Goal: Use online tool/utility: Utilize a website feature to perform a specific function

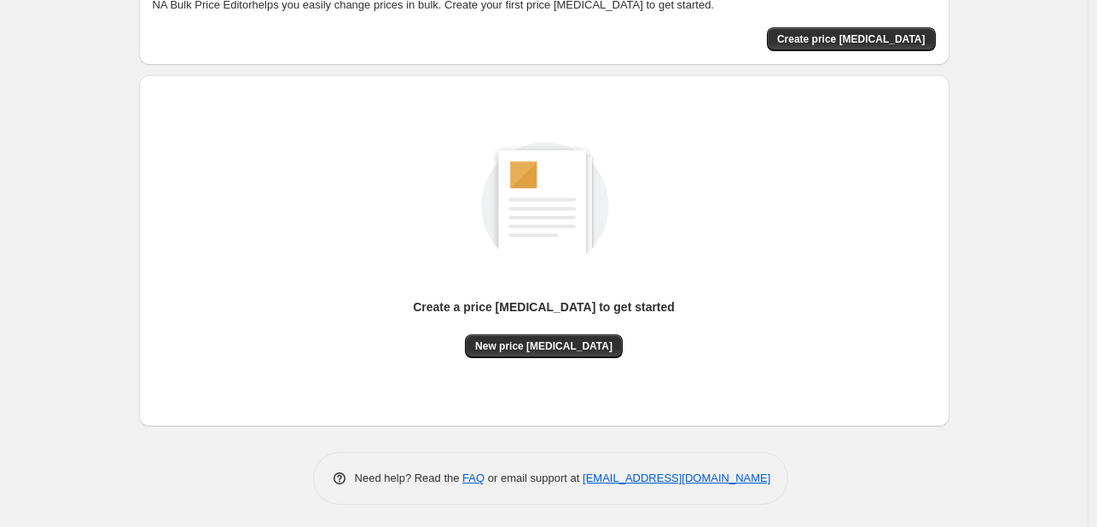
scroll to position [112, 0]
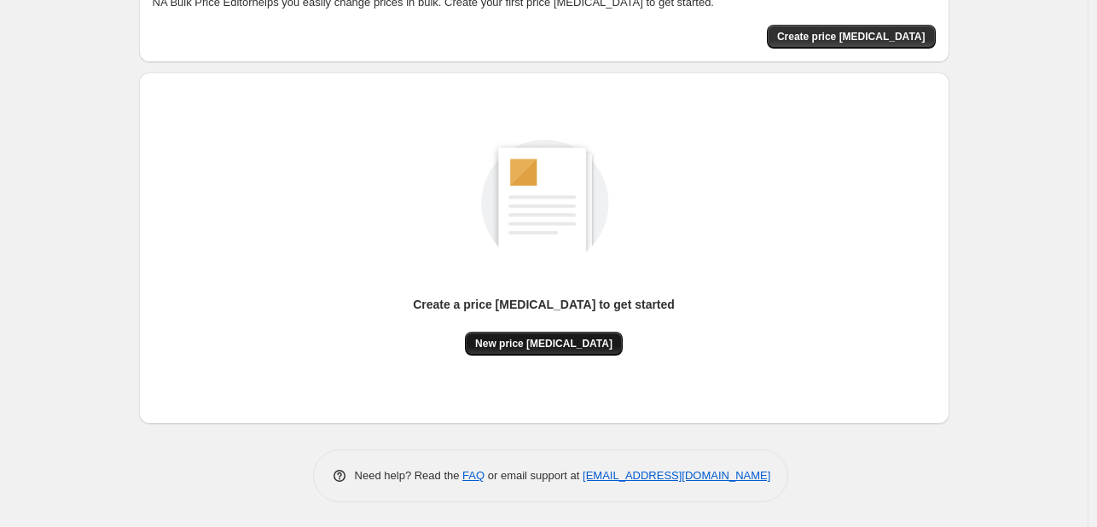
click at [573, 342] on span "New price [MEDICAL_DATA]" at bounding box center [543, 344] width 137 height 14
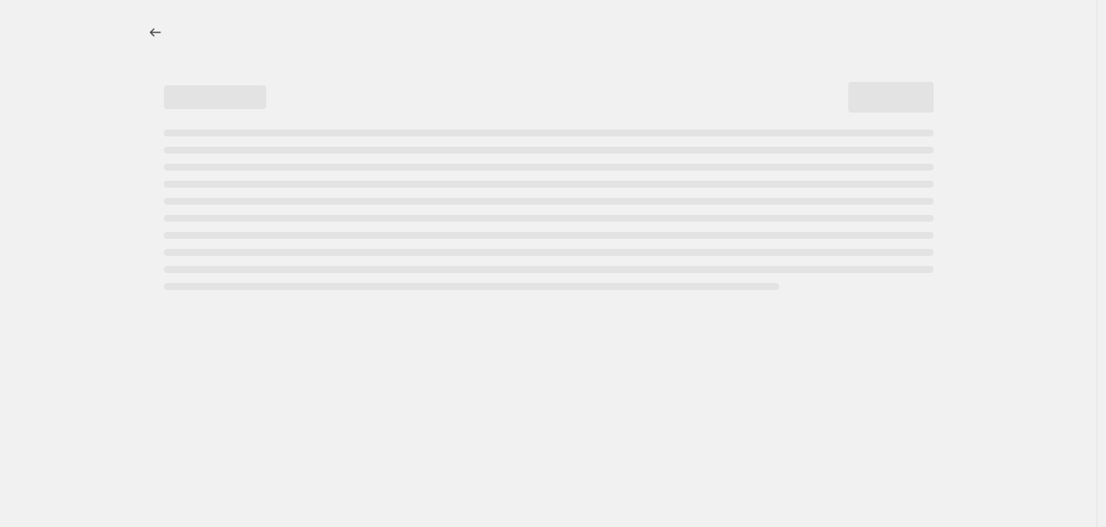
select select "percentage"
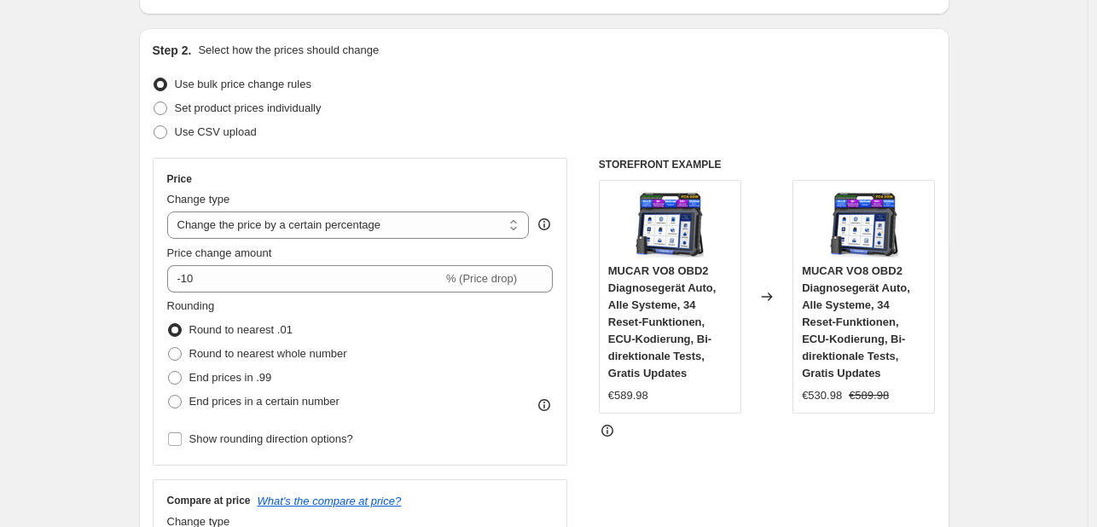
scroll to position [171, 0]
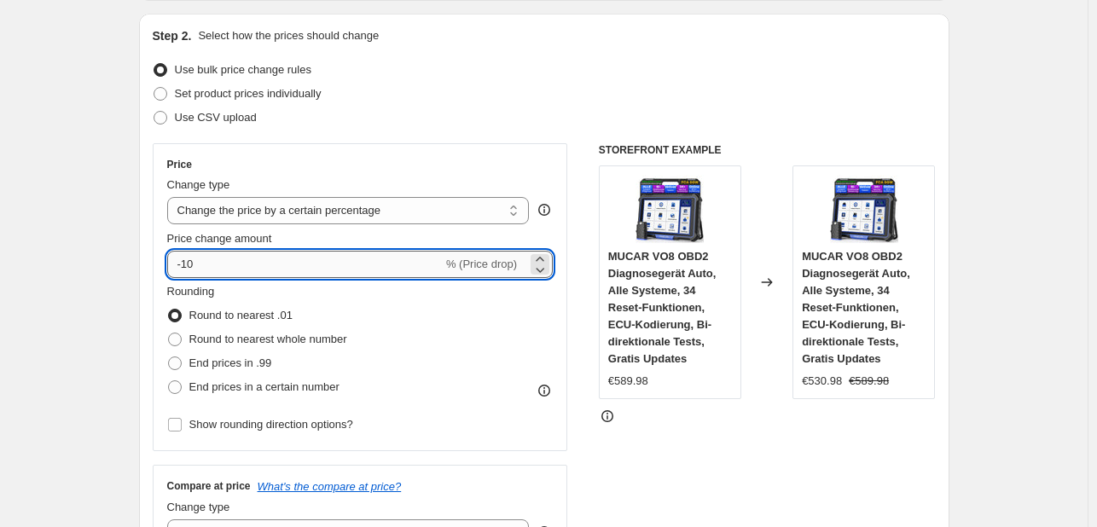
click at [216, 264] on input "-10" at bounding box center [305, 264] width 276 height 27
type input "-1"
click at [256, 267] on input "-40" at bounding box center [305, 264] width 276 height 27
type input "-4"
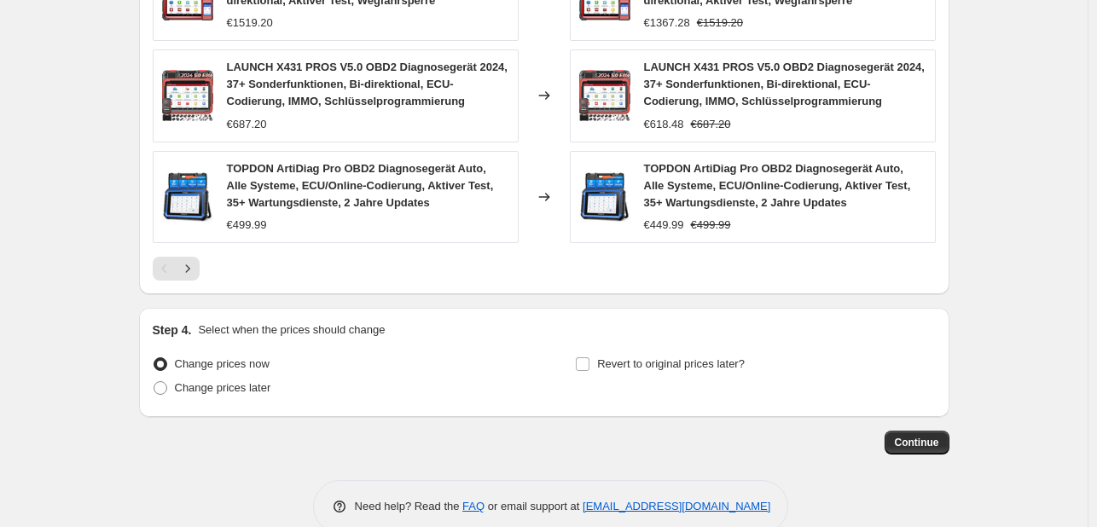
scroll to position [1290, 0]
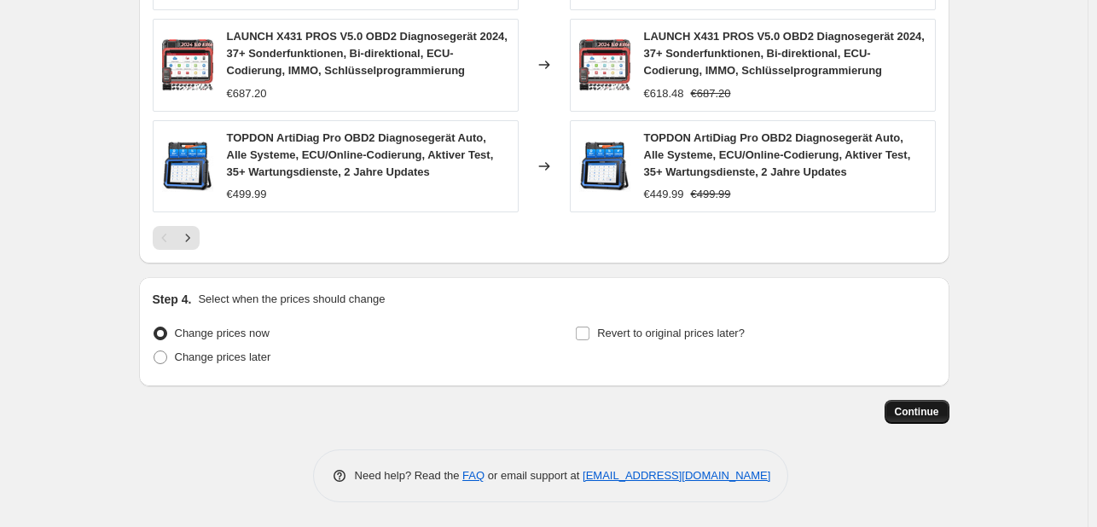
type input "-37"
click at [911, 412] on span "Continue" at bounding box center [917, 412] width 44 height 14
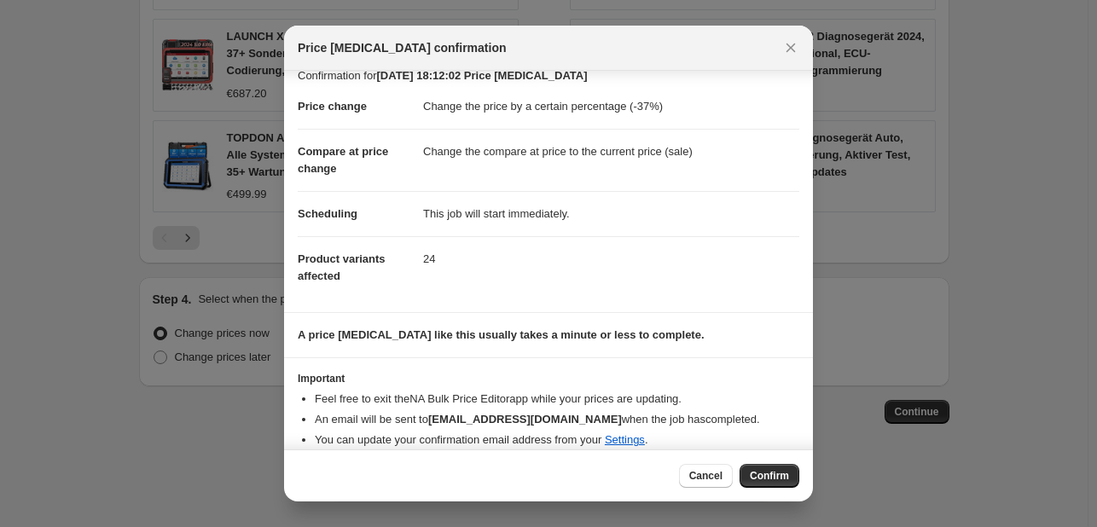
scroll to position [32, 0]
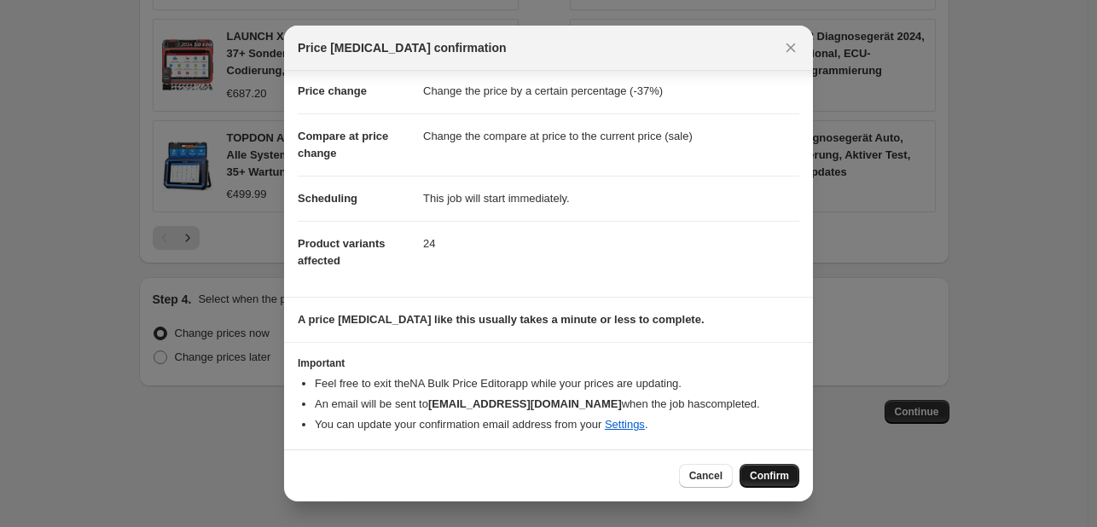
click at [787, 482] on span "Confirm" at bounding box center [769, 476] width 39 height 14
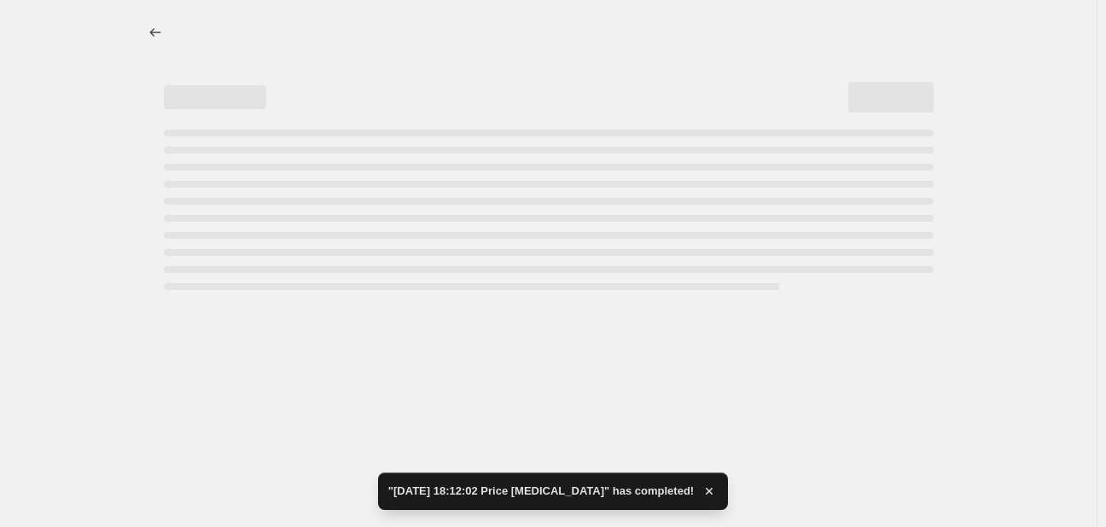
select select "percentage"
